Goal: Task Accomplishment & Management: Use online tool/utility

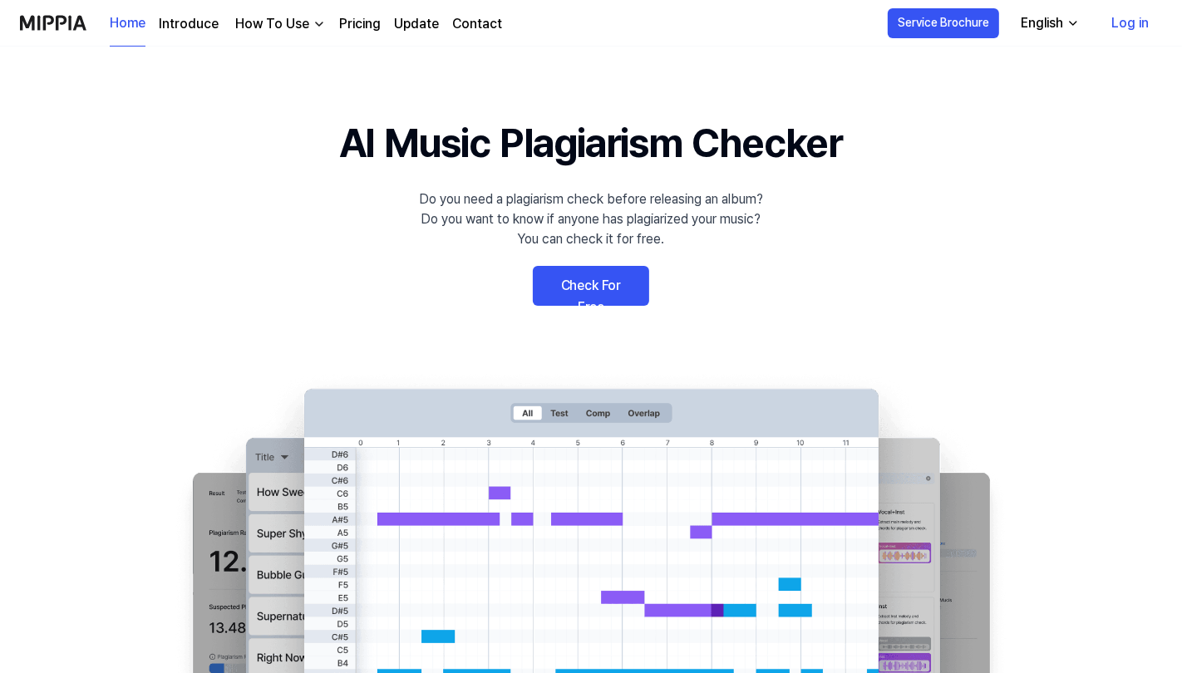
click at [588, 298] on link "Check For Free" at bounding box center [591, 286] width 116 height 40
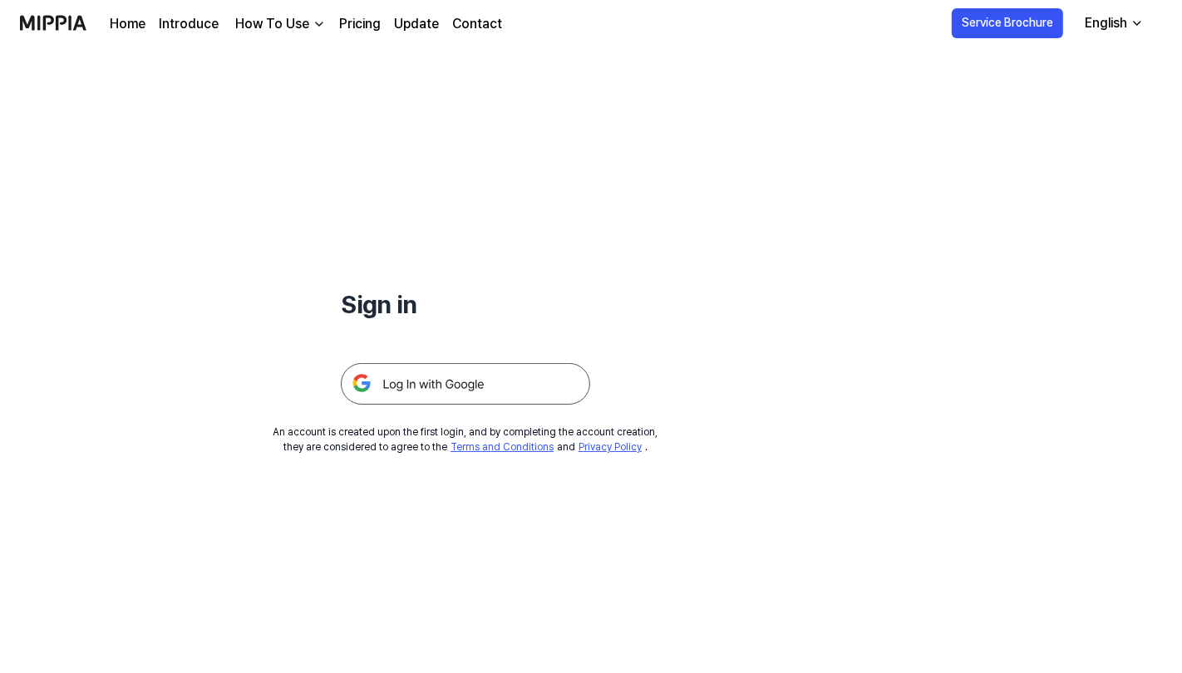
click at [505, 379] on img at bounding box center [465, 384] width 249 height 42
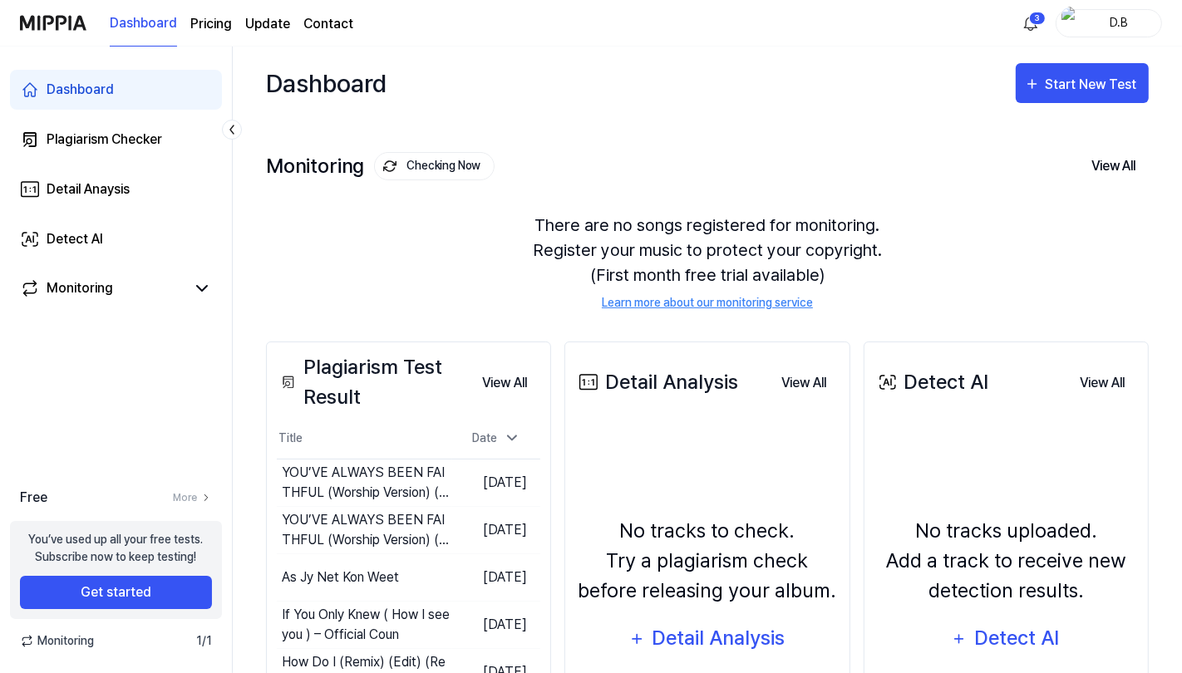
click at [1076, 89] on div "Start New Test" at bounding box center [1093, 85] width 95 height 22
click at [1024, 150] on button "Plagiarism test" at bounding box center [1049, 134] width 185 height 40
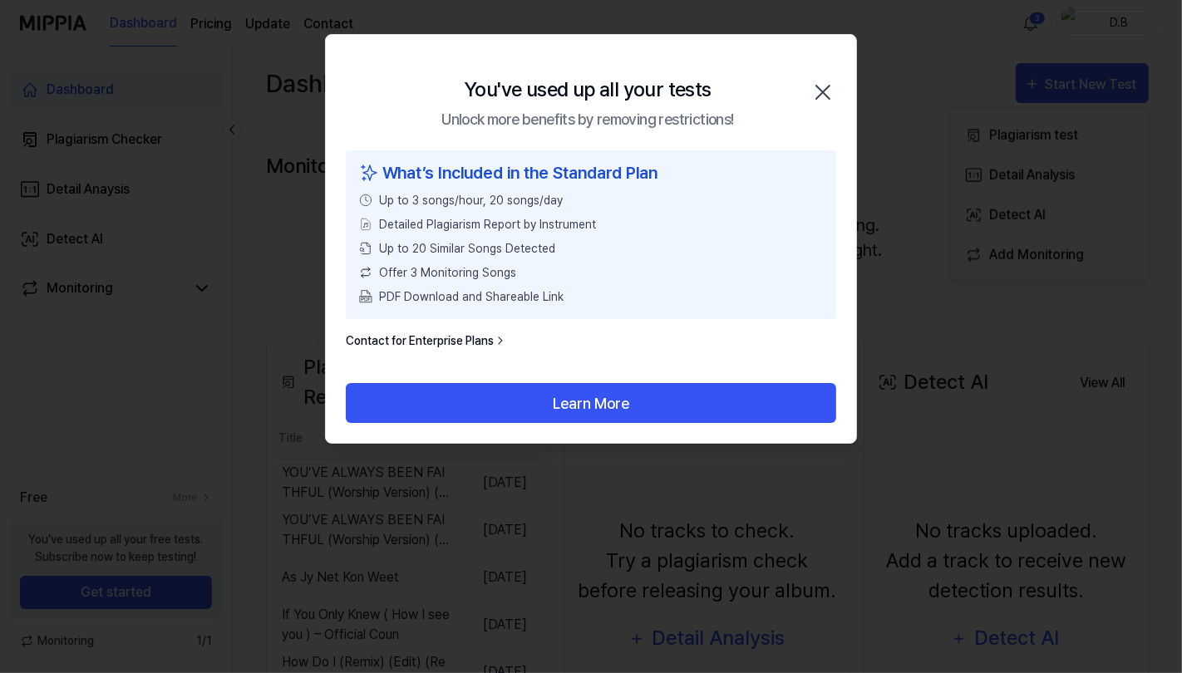
click at [684, 395] on button "Learn More" at bounding box center [591, 403] width 490 height 40
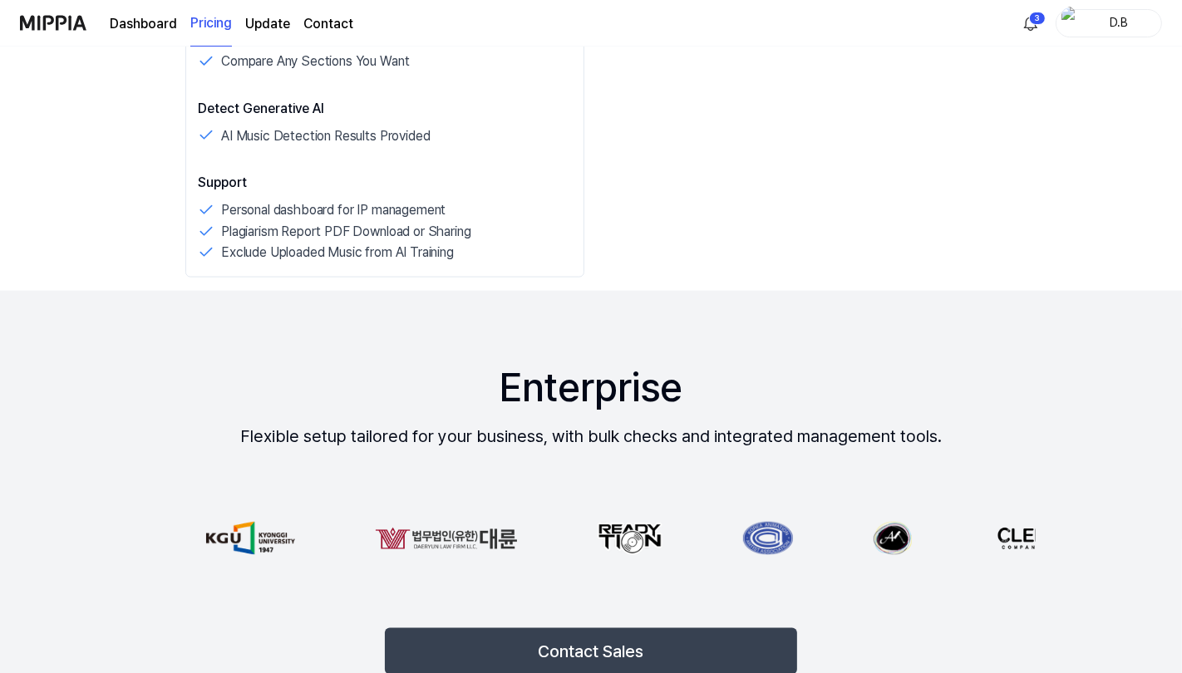
scroll to position [1794, 0]
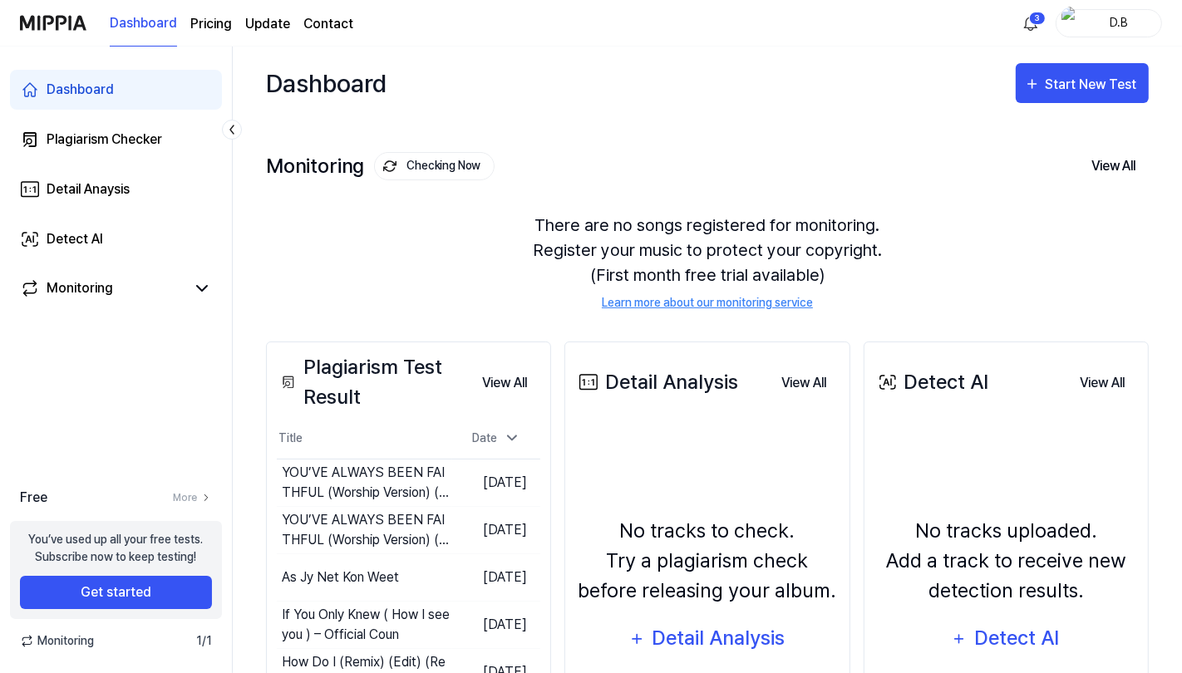
click at [751, 635] on div "Detail Analysis" at bounding box center [718, 639] width 135 height 32
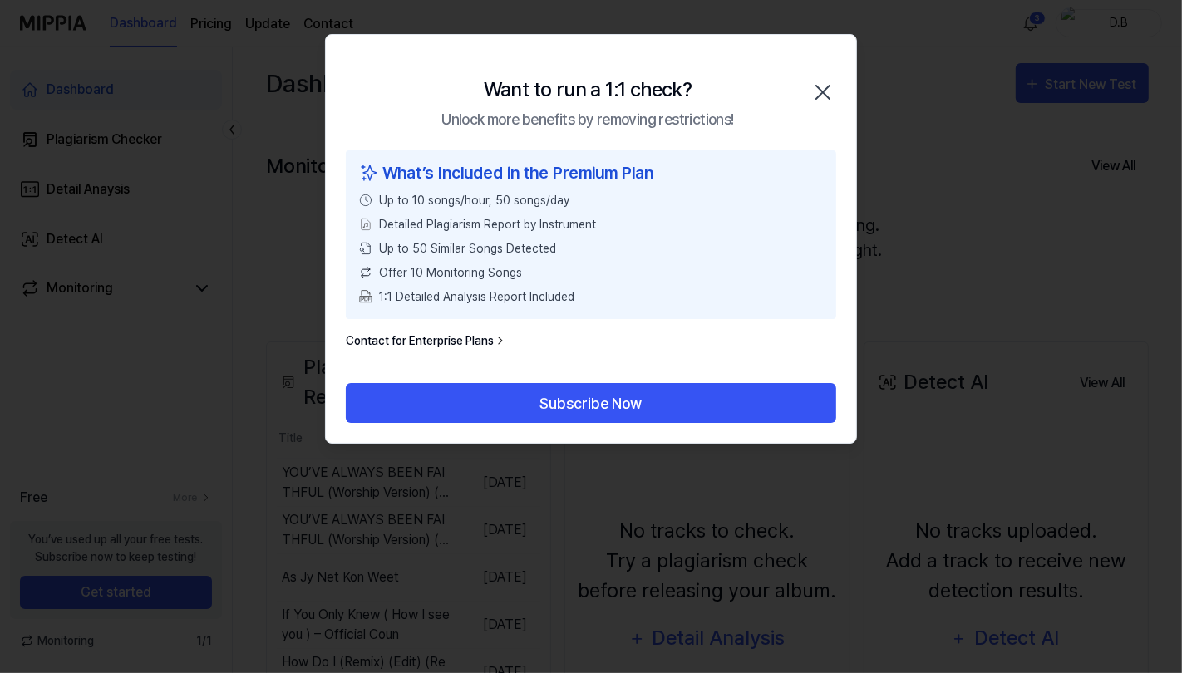
click at [833, 92] on icon "button" at bounding box center [823, 92] width 27 height 27
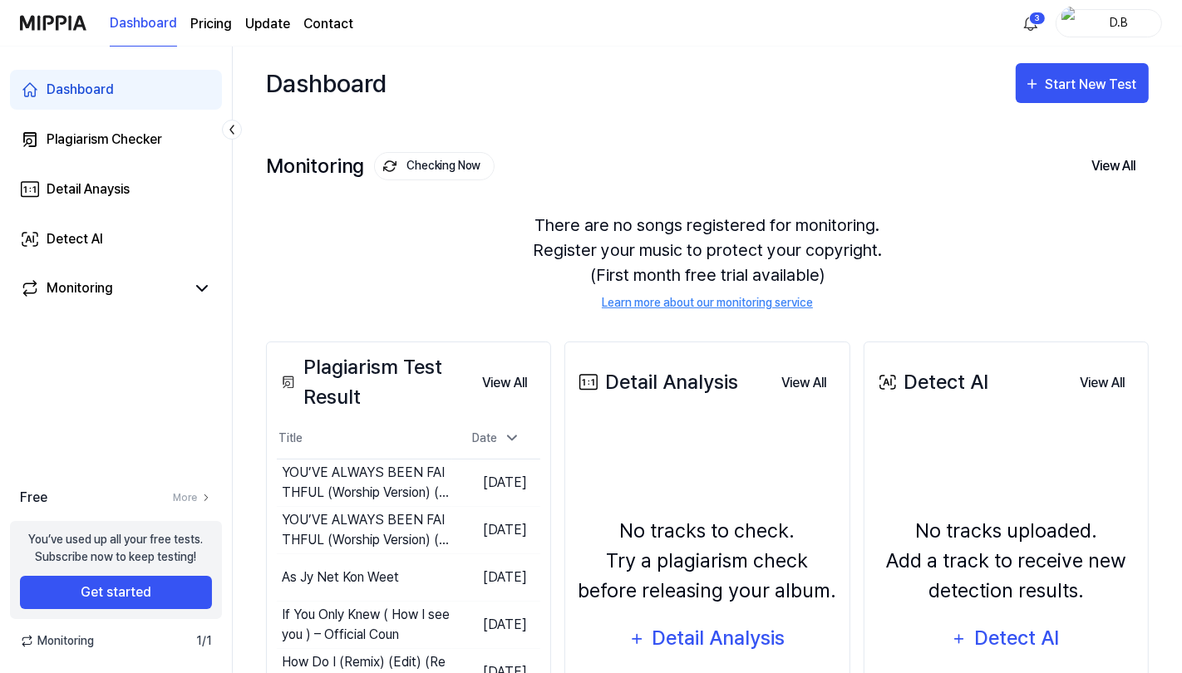
click at [1030, 646] on div "Detect AI" at bounding box center [1016, 639] width 89 height 32
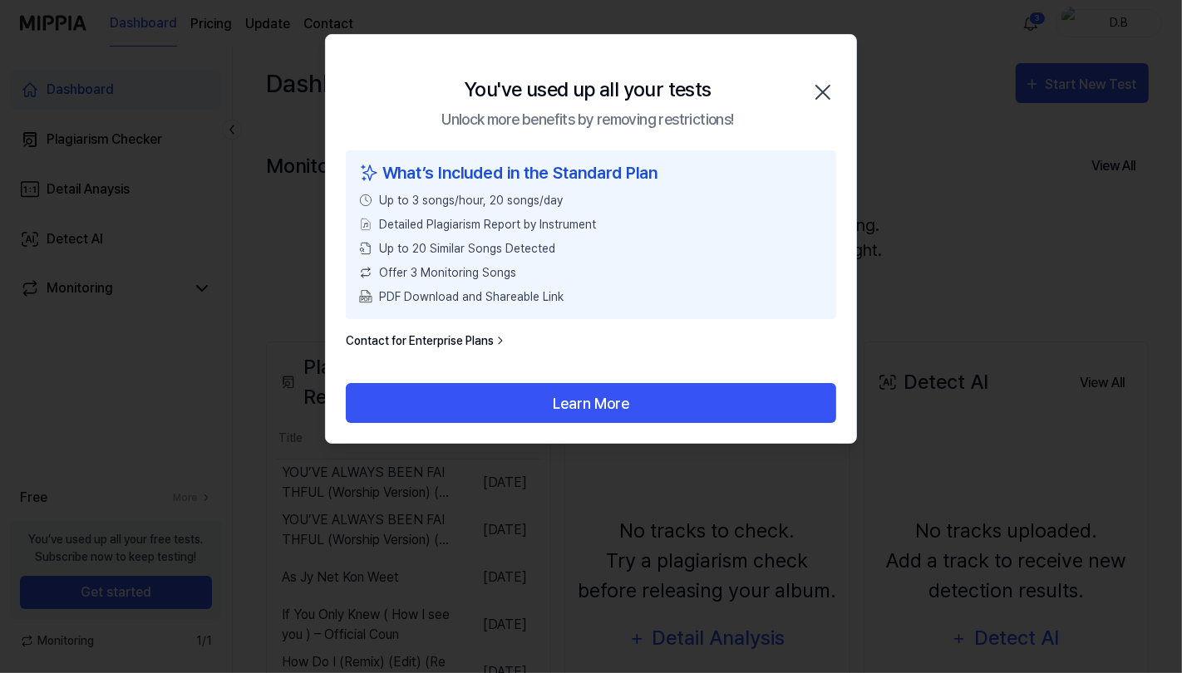
click at [822, 94] on icon "button" at bounding box center [823, 92] width 27 height 27
